Goal: Transaction & Acquisition: Purchase product/service

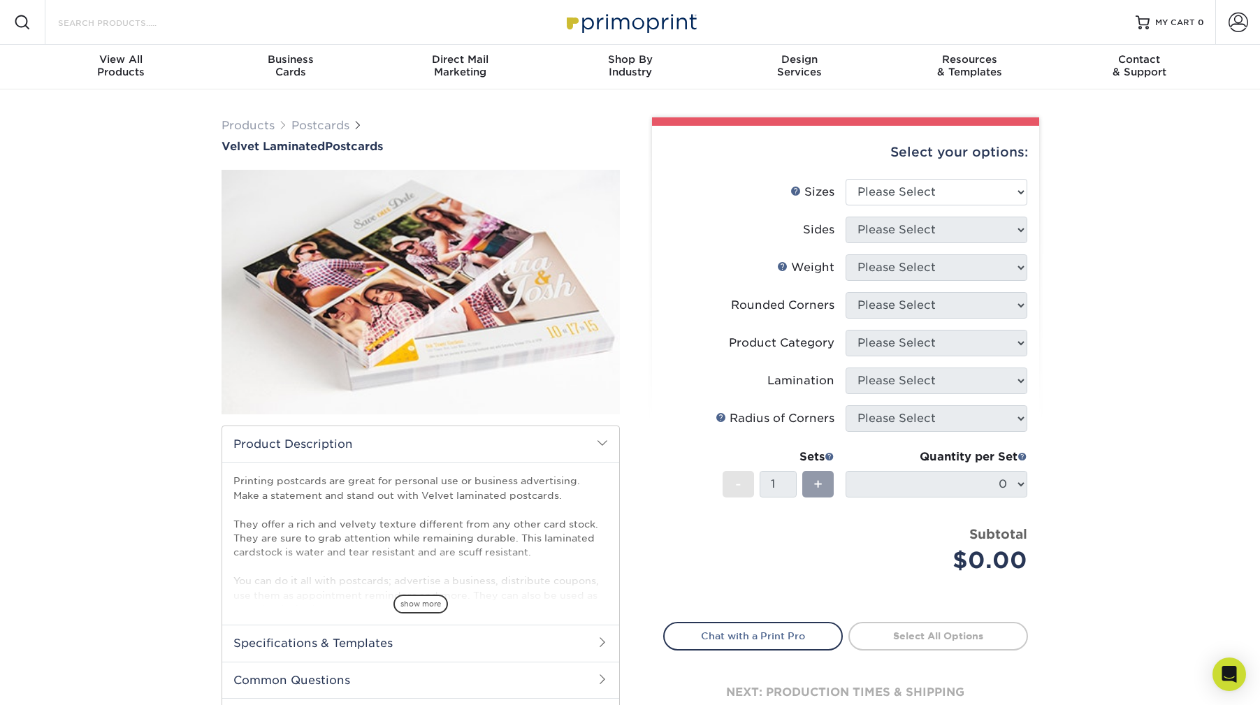
click at [127, 27] on input "Search Products" at bounding box center [125, 22] width 136 height 17
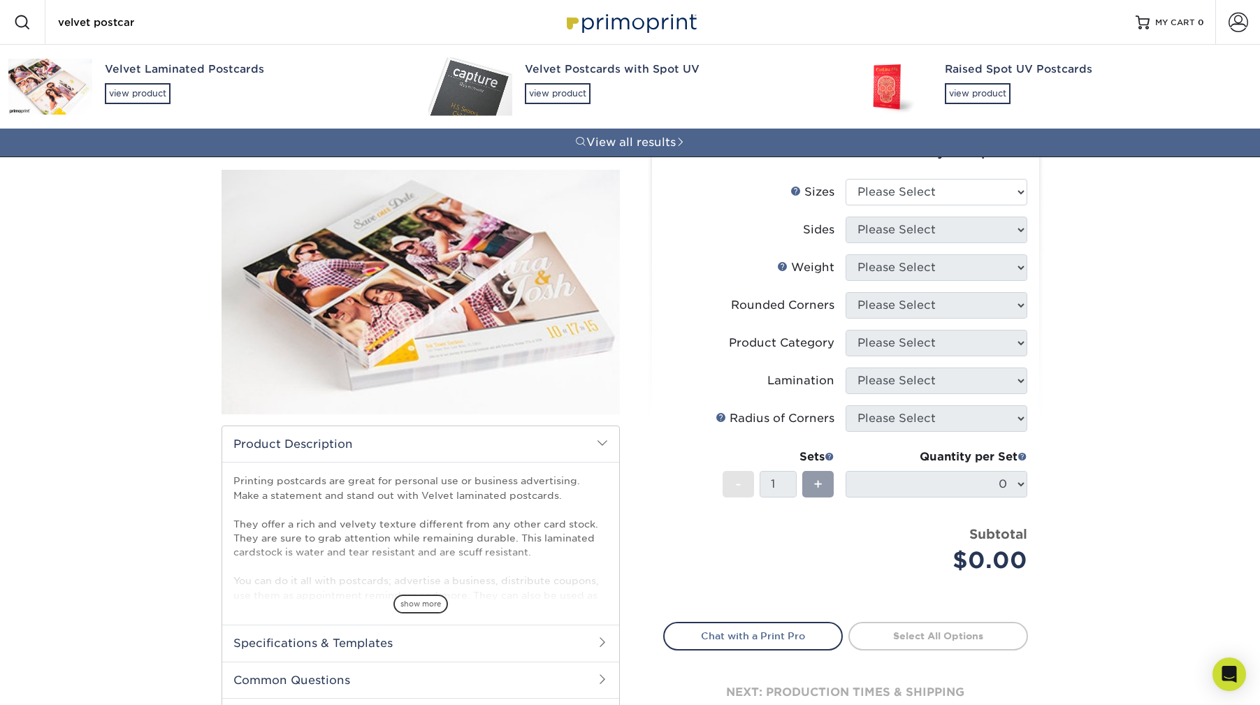
type input "velvet postcard"
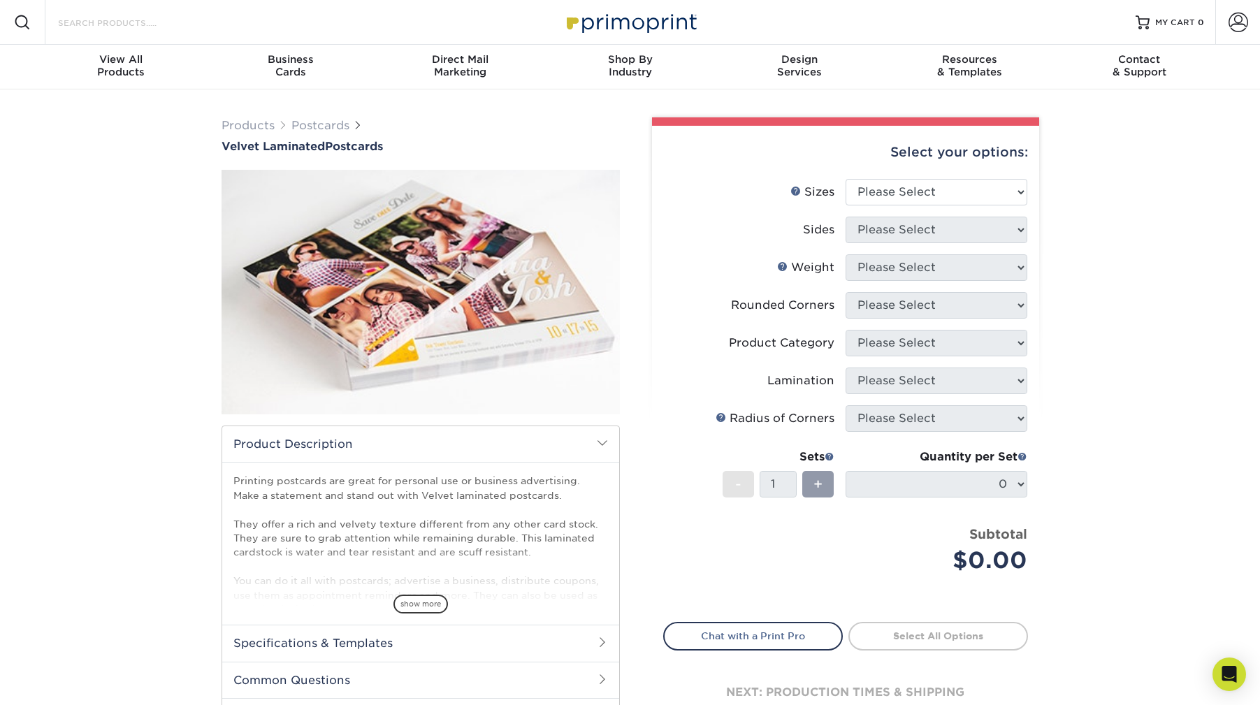
click at [133, 24] on input "Search Products" at bounding box center [125, 22] width 136 height 17
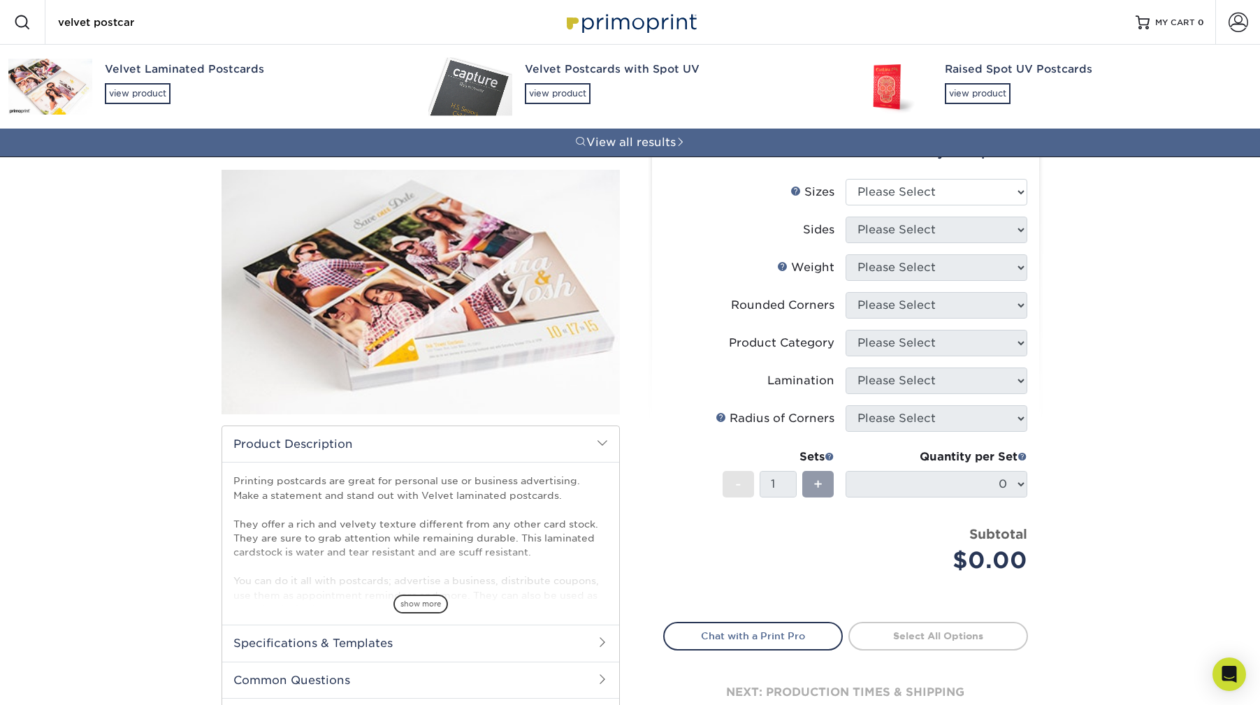
type input "velvet postcard"
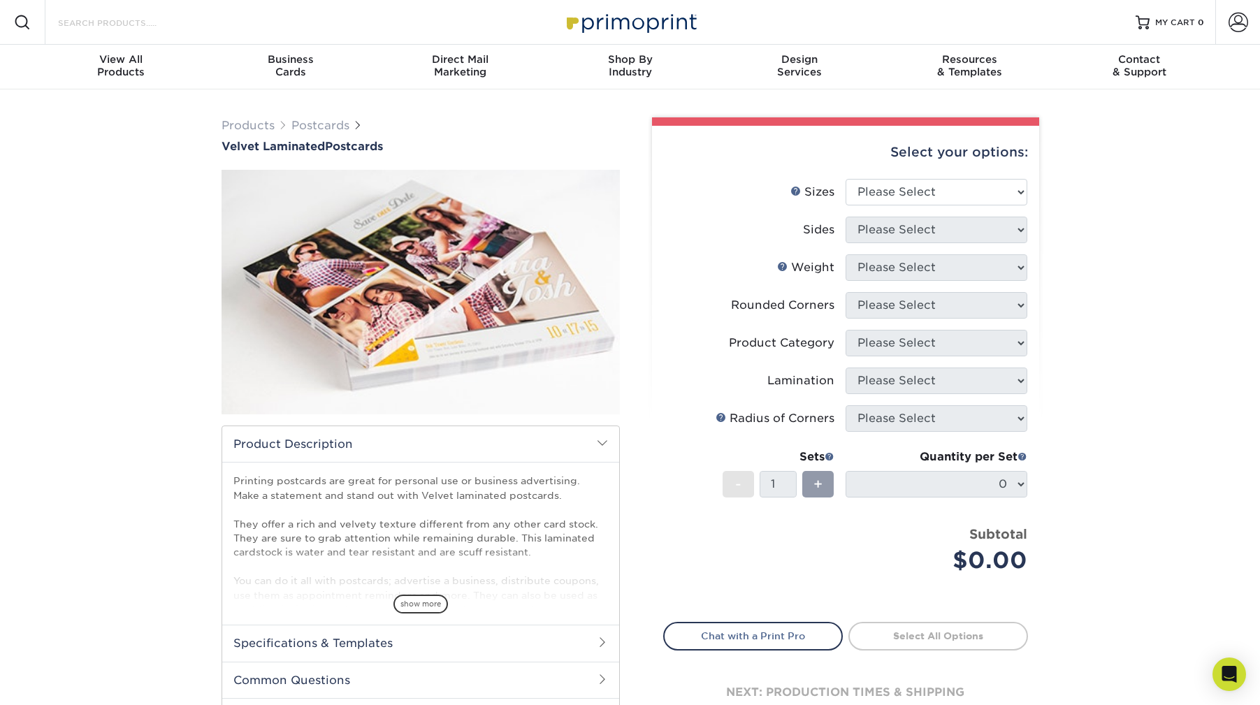
click at [110, 28] on input "Search Products" at bounding box center [125, 22] width 136 height 17
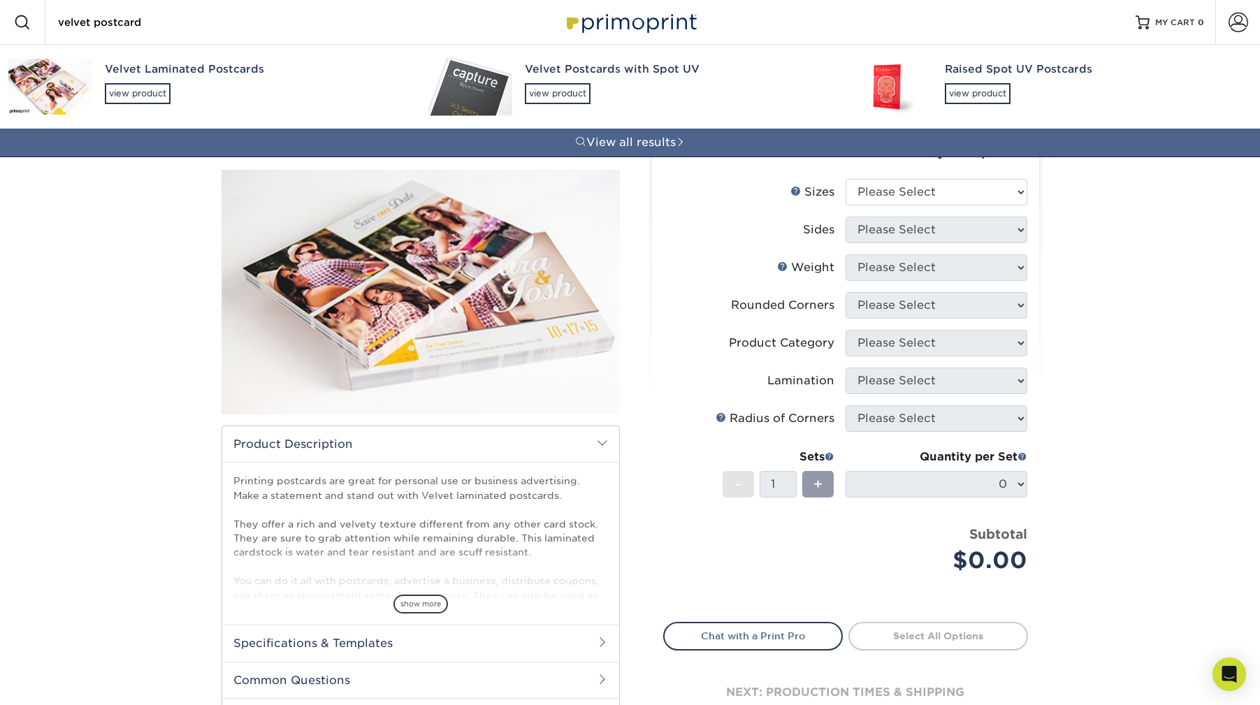
type input "velvet postcard"
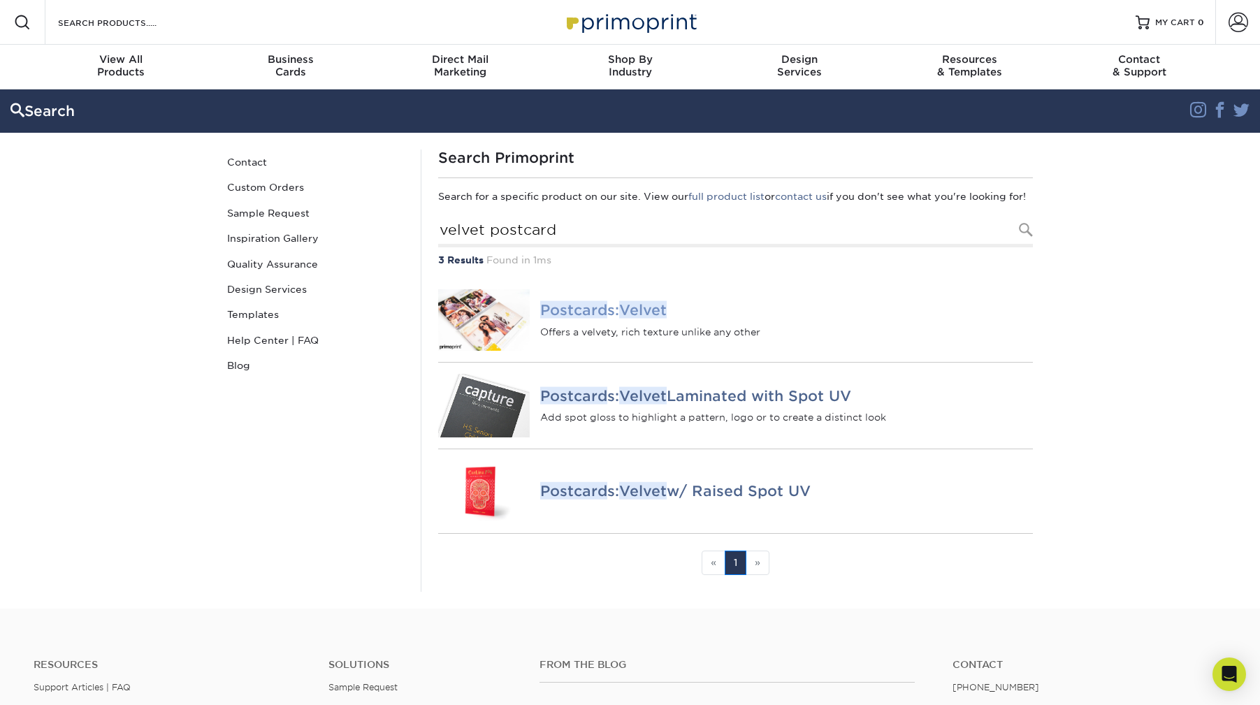
click at [612, 319] on h4 "Postcard s: Velvet" at bounding box center [786, 310] width 492 height 17
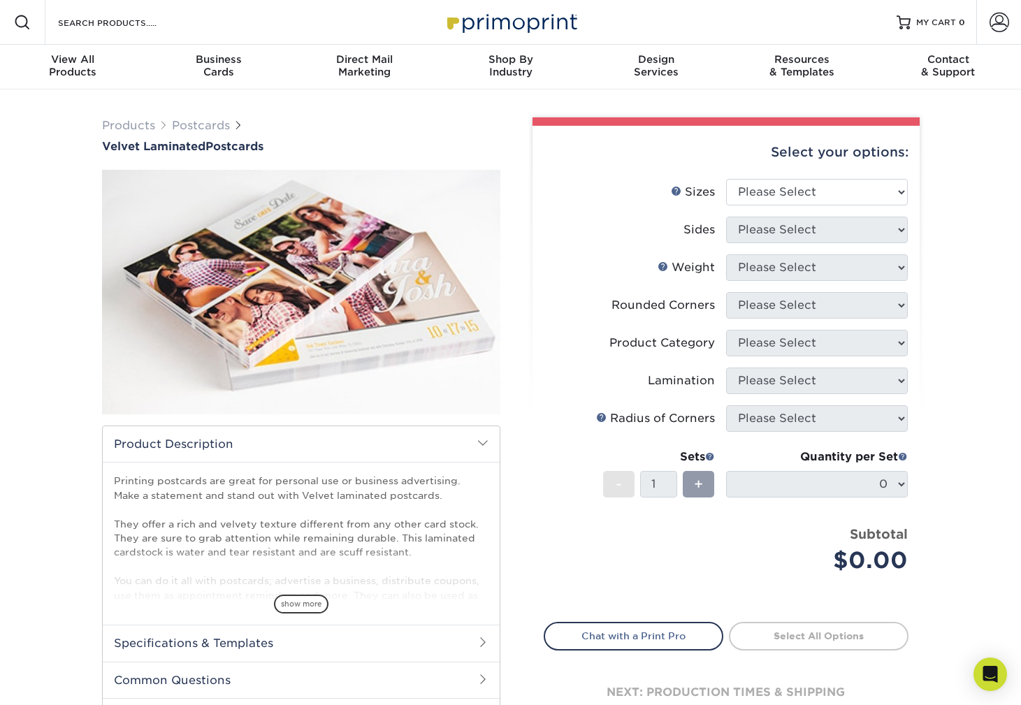
click at [866, 361] on li "Product Category Please Select" at bounding box center [725, 349] width 363 height 38
click at [857, 246] on li "Sides Please Select" at bounding box center [725, 236] width 363 height 38
select select "6.50x9.00"
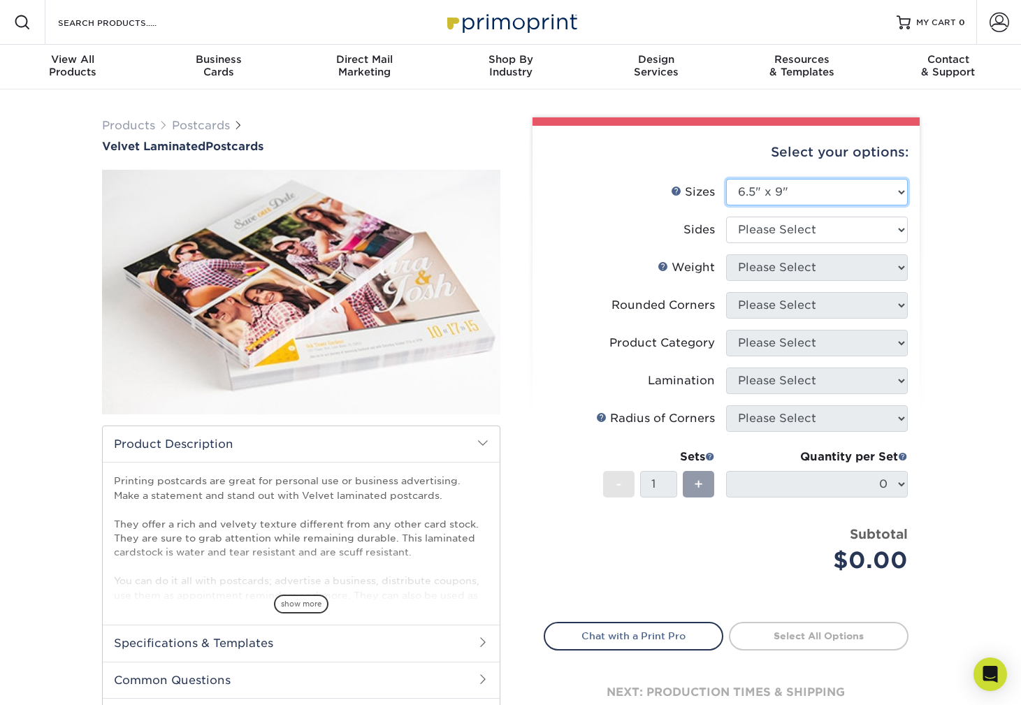
scroll to position [115, 0]
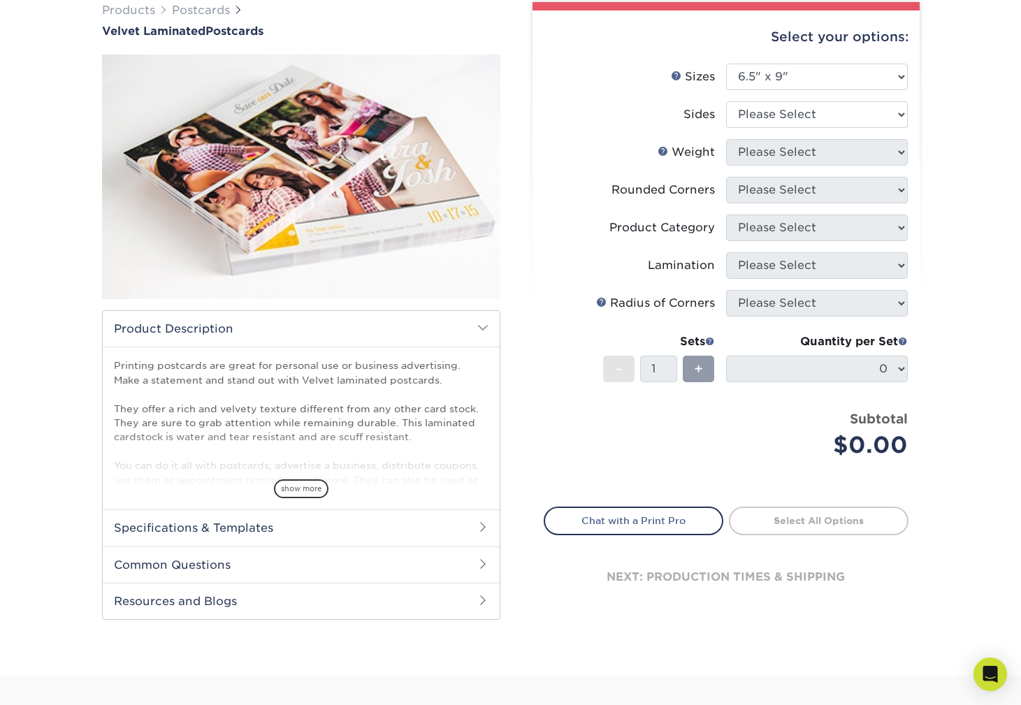
click at [472, 525] on h2 "Specifications & Templates" at bounding box center [301, 527] width 397 height 36
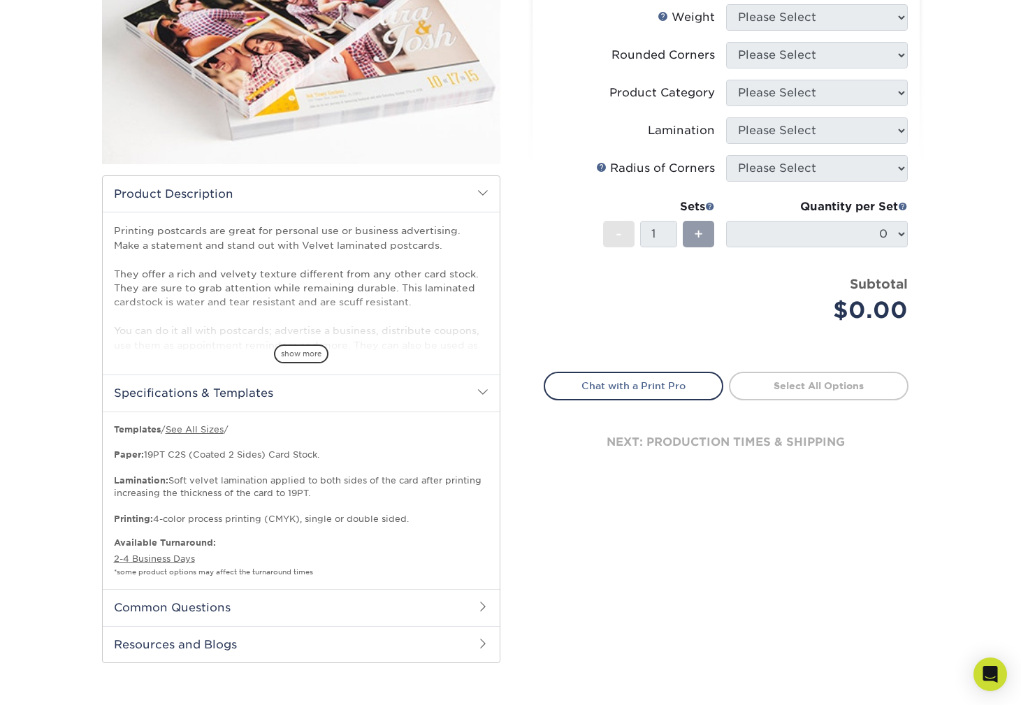
scroll to position [372, 0]
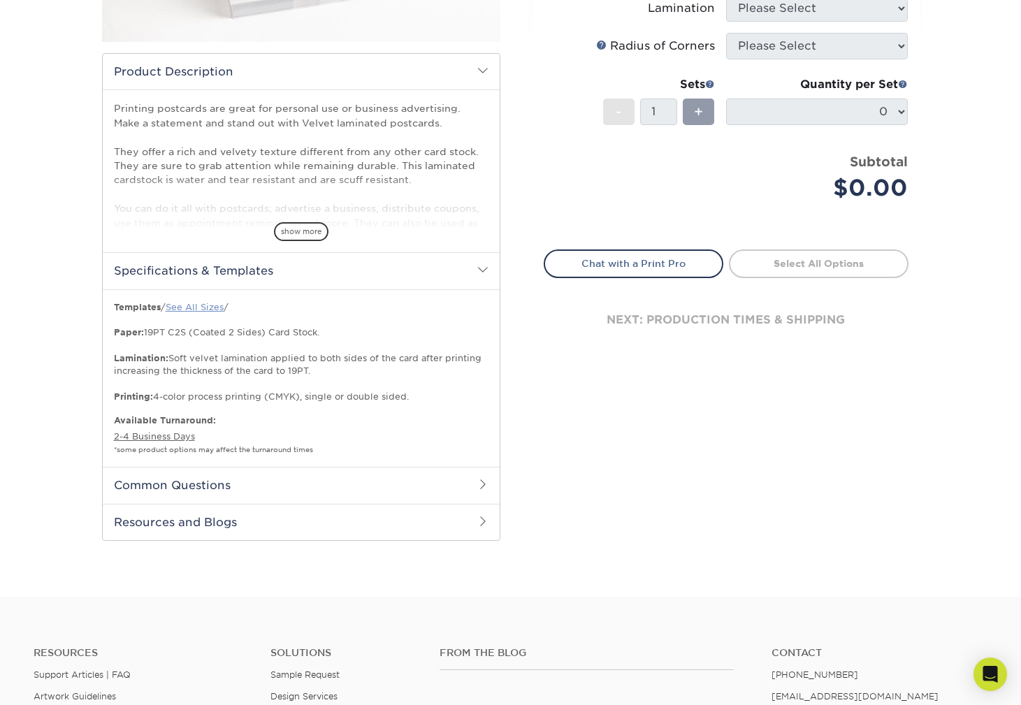
click at [200, 309] on link "See All Sizes" at bounding box center [195, 307] width 58 height 10
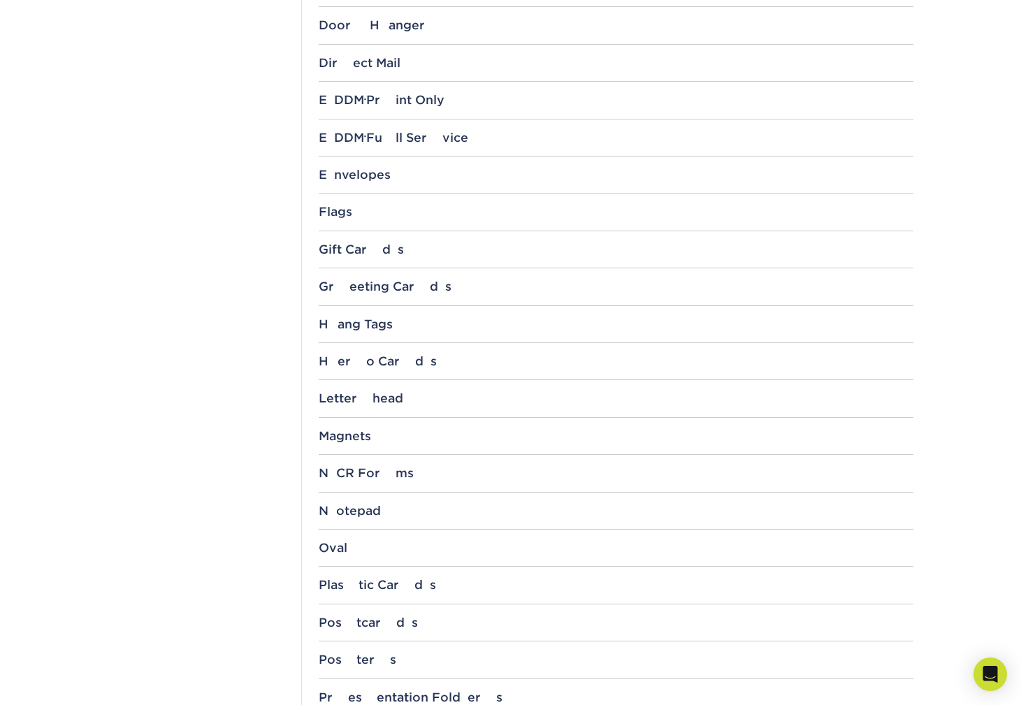
scroll to position [1025, 0]
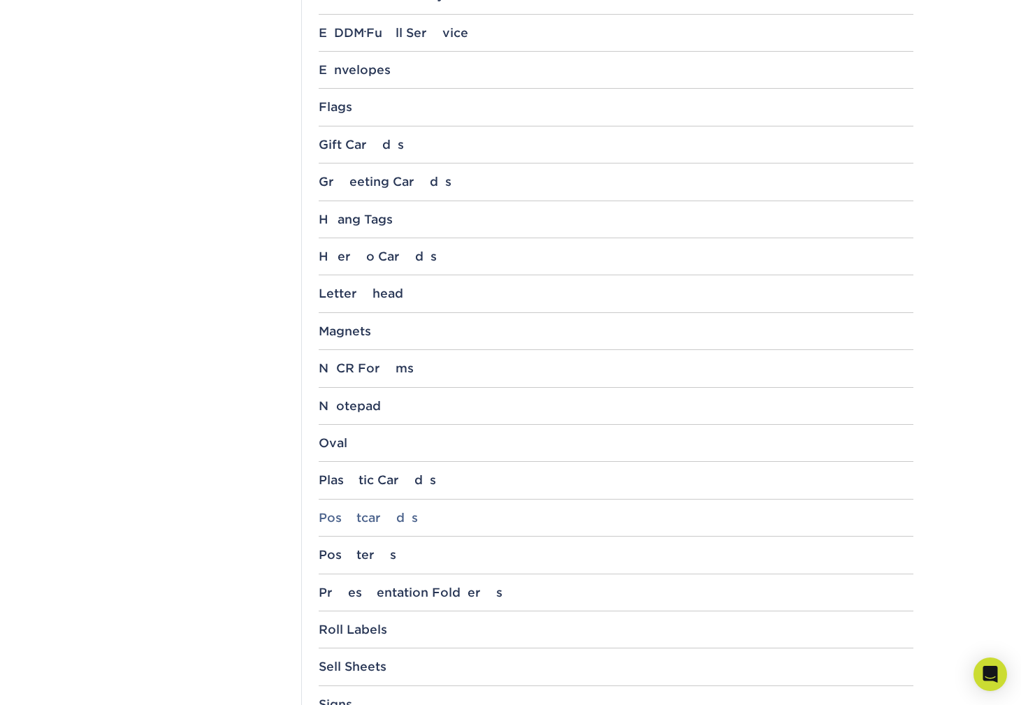
click at [354, 512] on div "Postcards" at bounding box center [616, 518] width 595 height 14
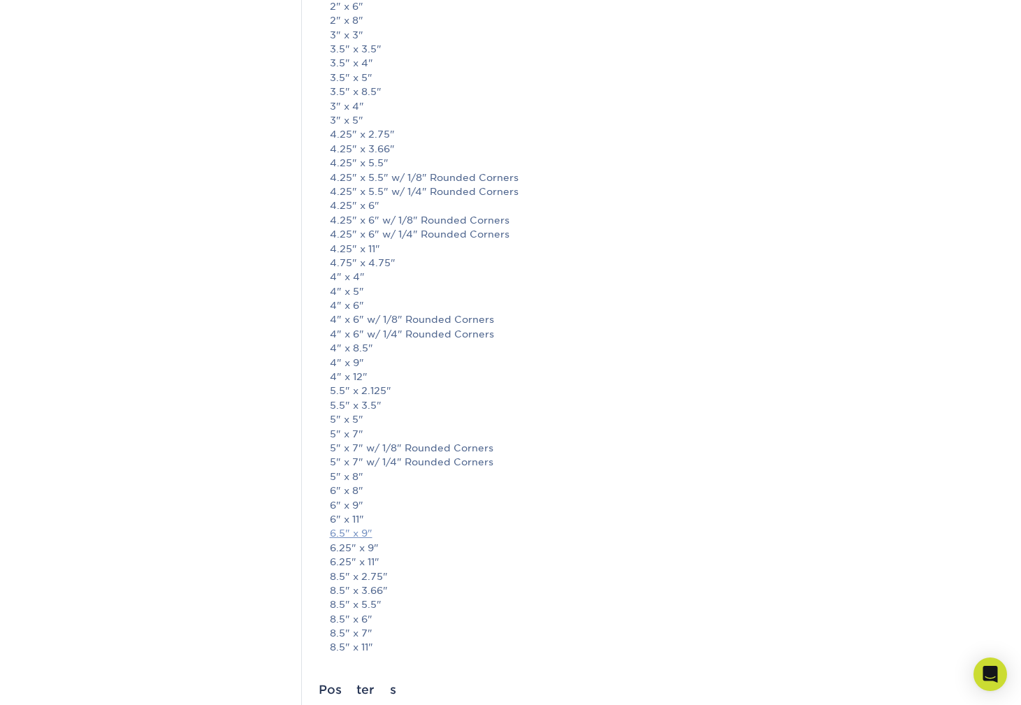
scroll to position [1617, 0]
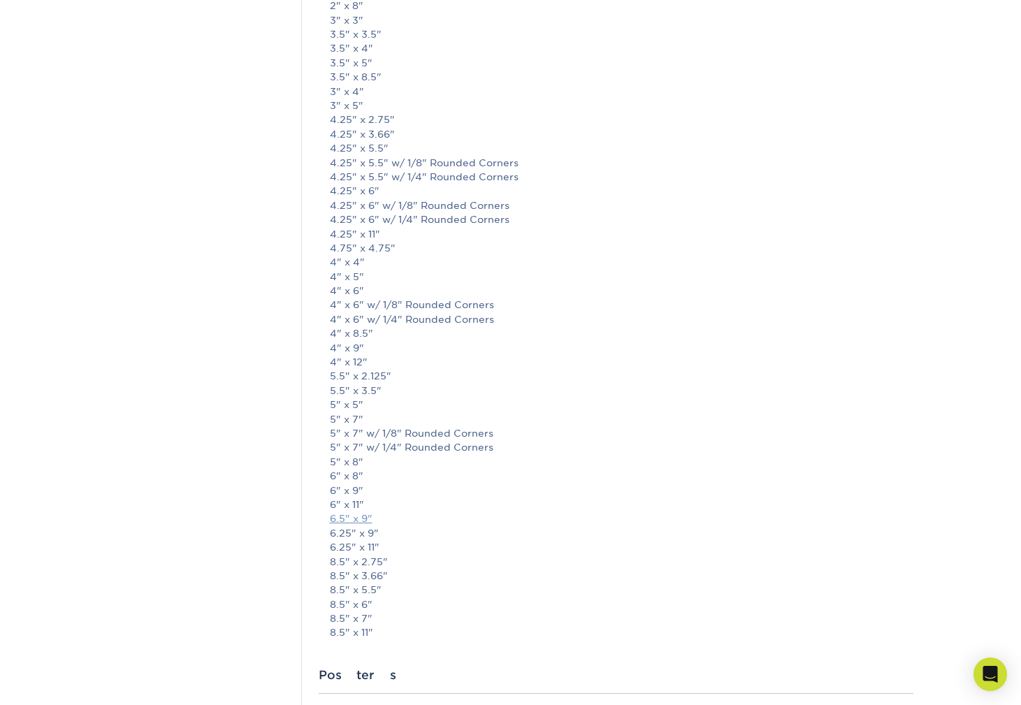
click at [357, 513] on link "6.5" x 9"" at bounding box center [351, 518] width 43 height 11
